Goal: Information Seeking & Learning: Find specific page/section

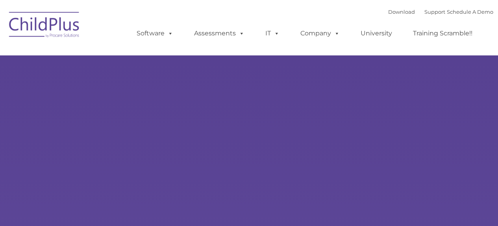
select select "MEDIUM"
type input ""
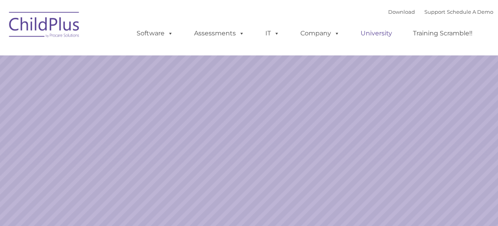
select select "MEDIUM"
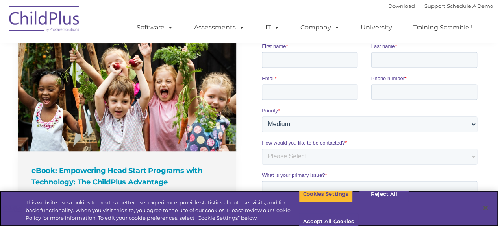
scroll to position [950, 0]
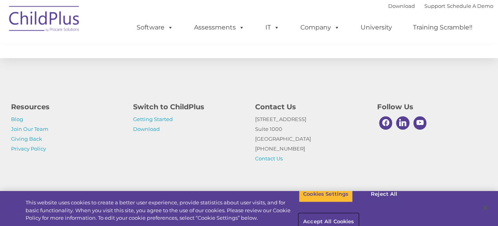
click at [358, 214] on button "Accept All Cookies" at bounding box center [328, 222] width 59 height 17
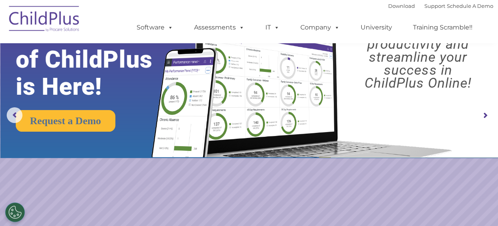
scroll to position [0, 0]
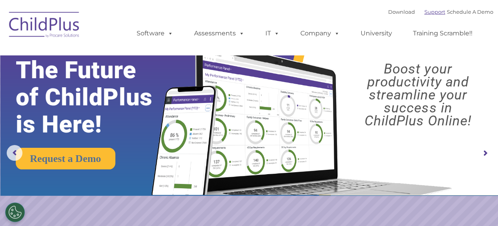
click at [425, 12] on link "Support" at bounding box center [434, 12] width 21 height 6
